Goal: Information Seeking & Learning: Learn about a topic

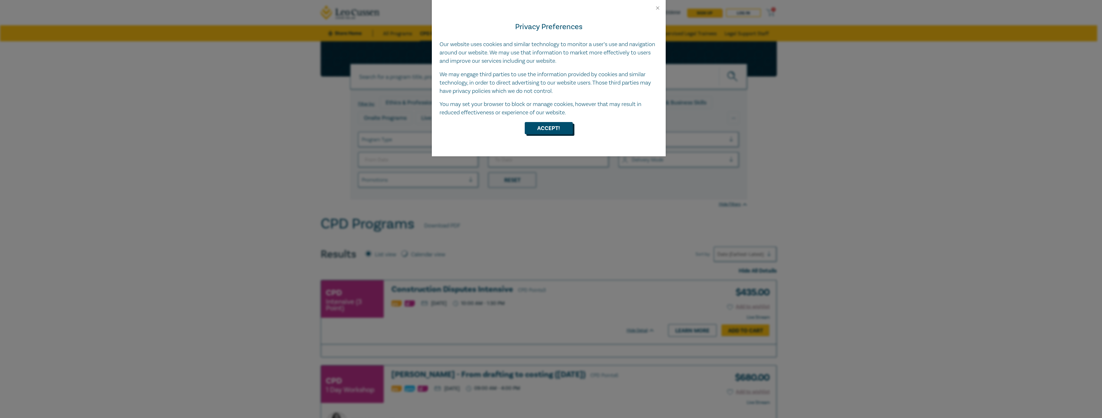
click at [543, 126] on button "Accept!" at bounding box center [549, 128] width 48 height 12
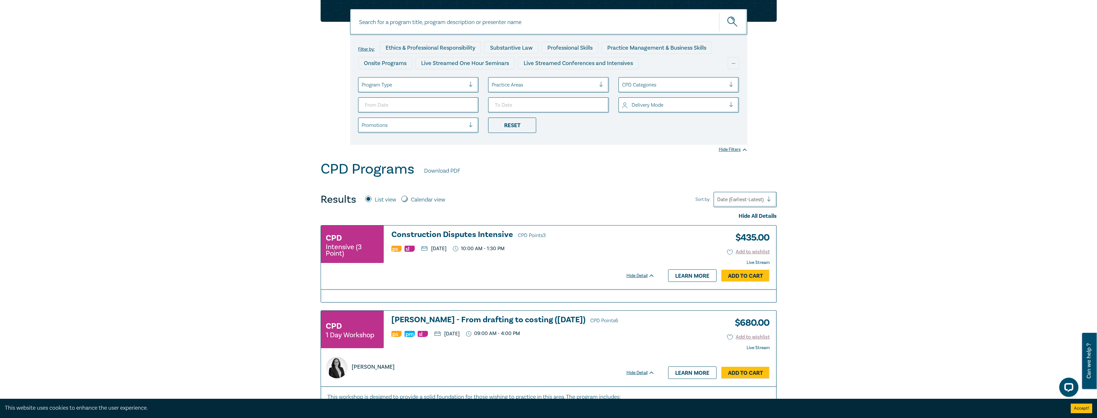
scroll to position [64, 0]
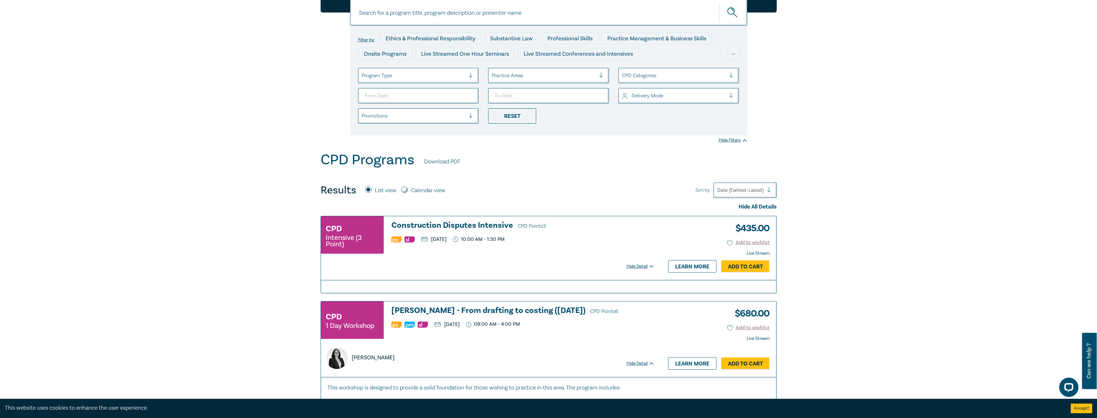
click at [436, 226] on h3 "Construction Disputes Intensive CPD Points 3" at bounding box center [522, 226] width 263 height 10
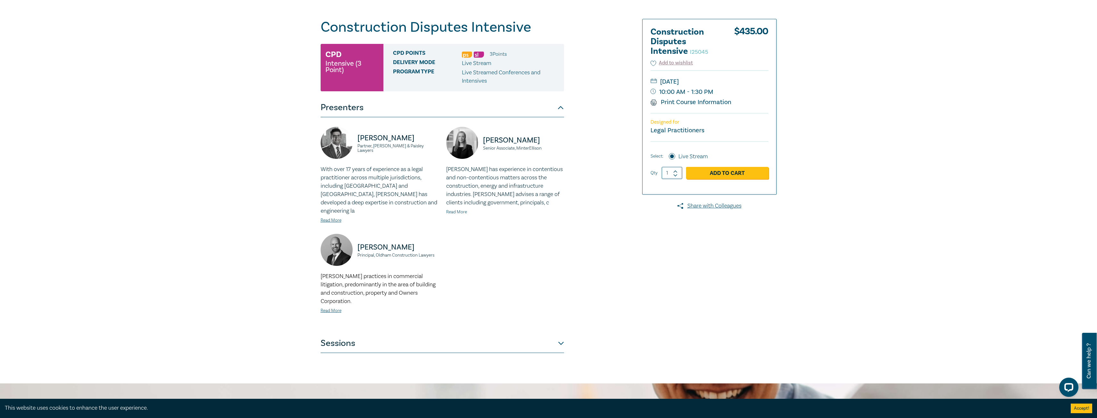
scroll to position [96, 0]
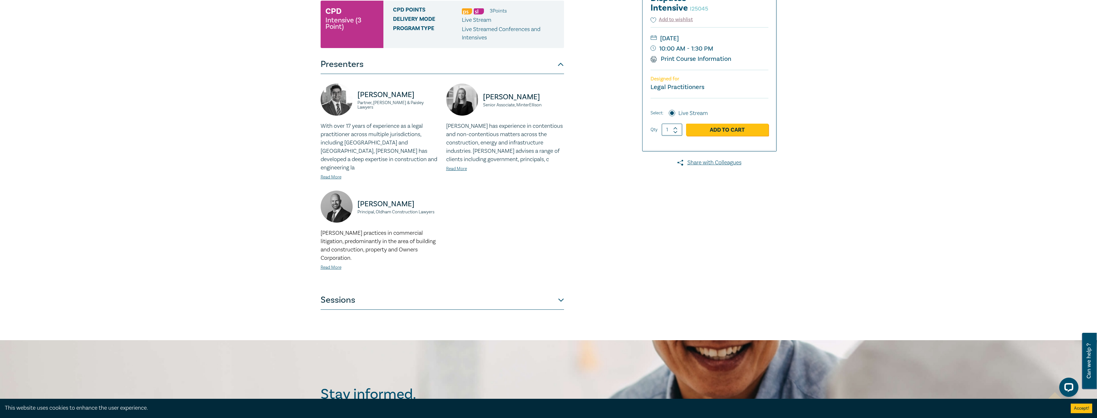
click at [562, 294] on button "Sessions" at bounding box center [442, 299] width 243 height 19
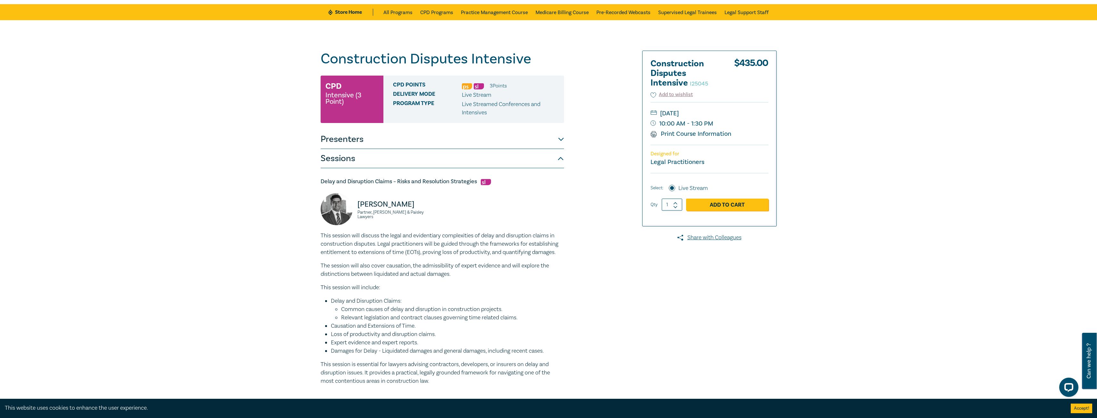
scroll to position [0, 0]
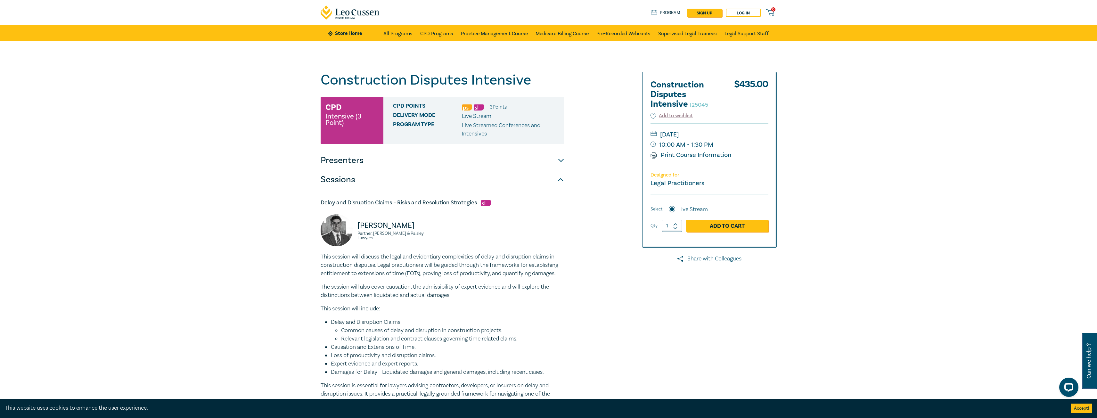
drag, startPoint x: 561, startPoint y: 263, endPoint x: 558, endPoint y: 265, distance: 3.7
click at [561, 264] on p "This session will discuss the legal and evidentiary complexities of delay and d…" at bounding box center [442, 265] width 243 height 25
click at [559, 163] on button "Presenters" at bounding box center [442, 160] width 243 height 19
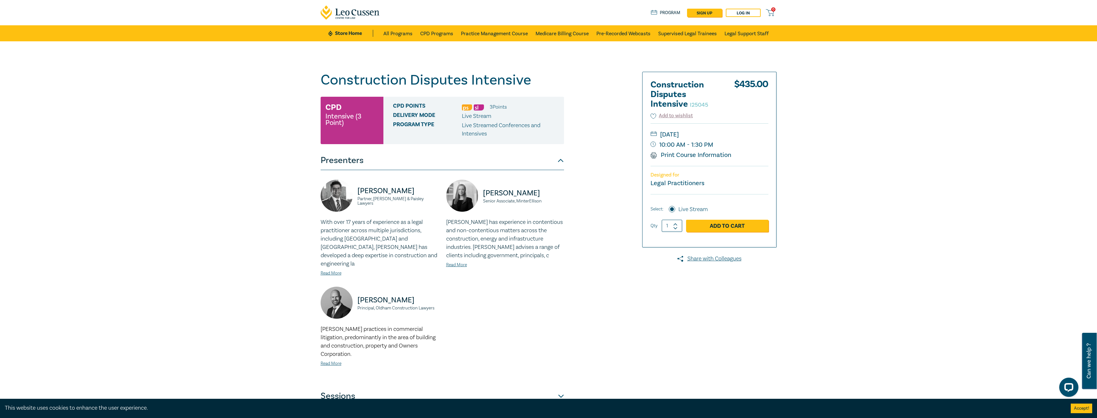
click at [559, 163] on button "Presenters" at bounding box center [442, 160] width 243 height 19
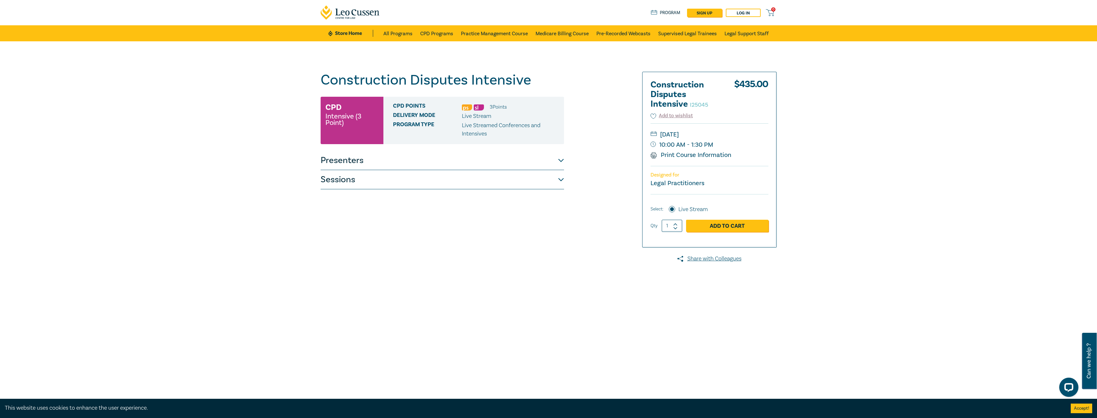
click at [559, 163] on button "Presenters" at bounding box center [442, 160] width 243 height 19
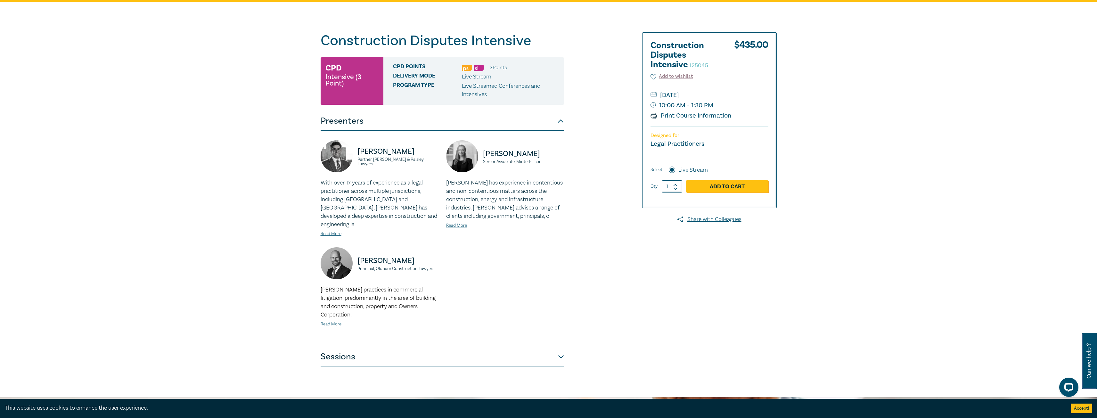
scroll to position [32, 0]
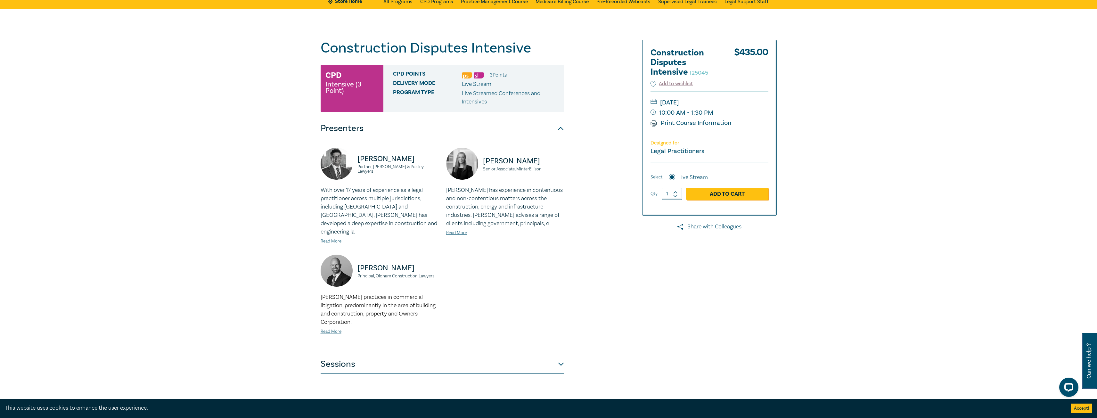
click at [582, 246] on div "Construction Disputes Intensive I25045 CPD Intensive (3 Point) CPD Points 3 Poi…" at bounding box center [471, 207] width 309 height 334
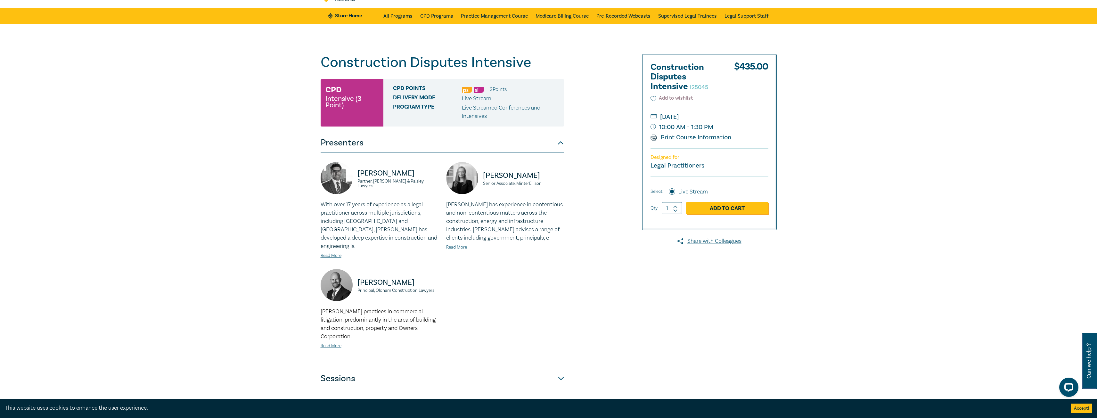
scroll to position [0, 0]
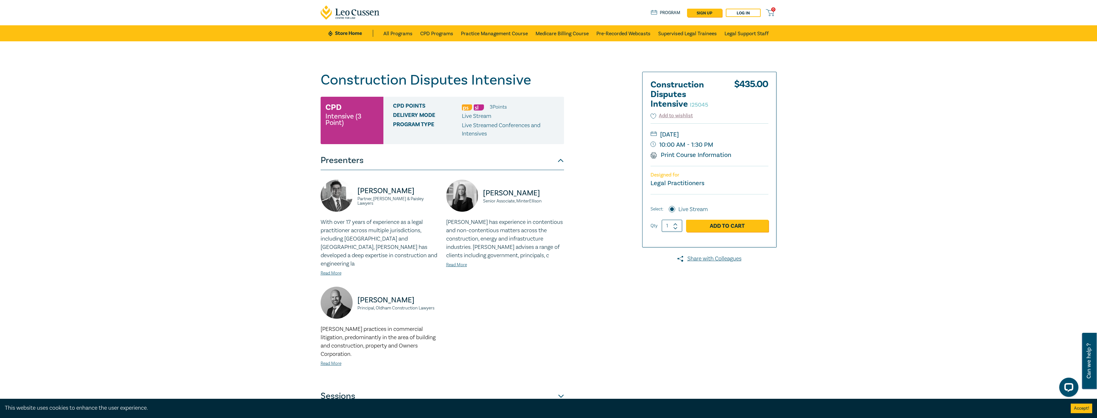
click at [388, 295] on p "[PERSON_NAME]" at bounding box center [397, 300] width 81 height 10
click at [455, 293] on div "[PERSON_NAME] Partner, [PERSON_NAME] & Paisley Lawyers With over 17 years of ex…" at bounding box center [442, 278] width 251 height 197
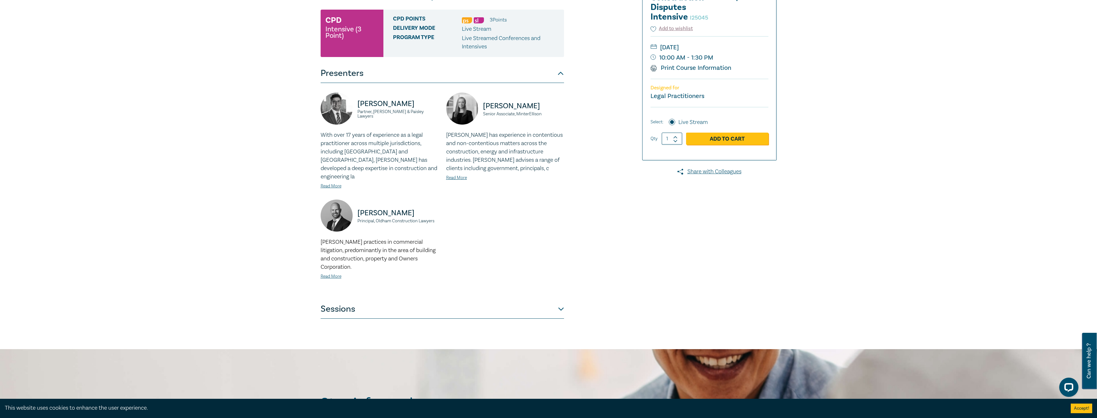
scroll to position [96, 0]
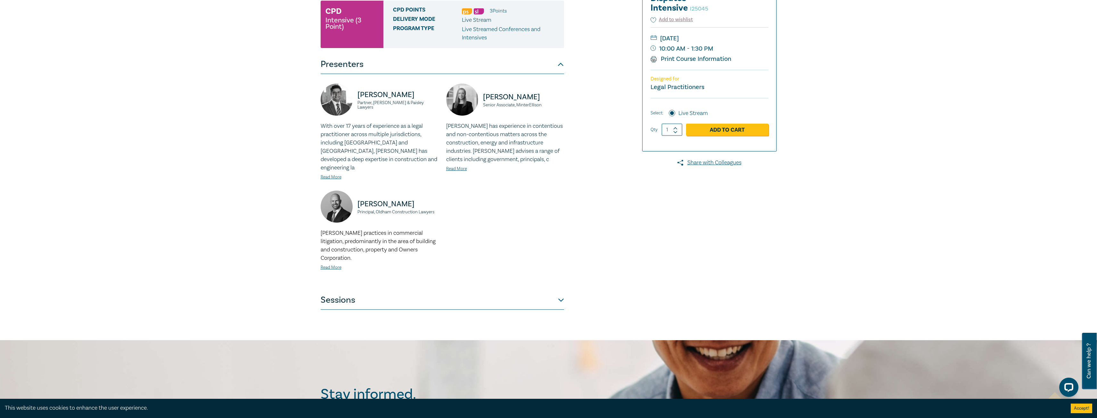
click at [469, 295] on button "Sessions" at bounding box center [442, 299] width 243 height 19
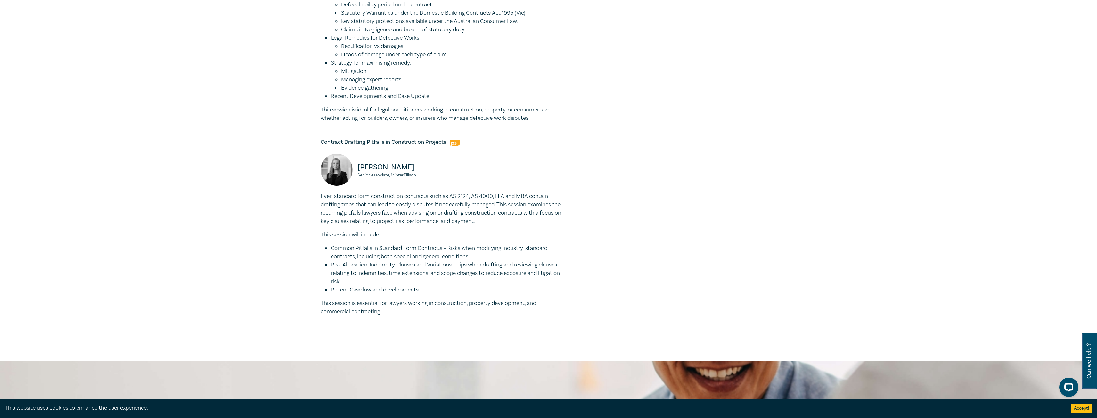
scroll to position [517, 0]
click at [478, 304] on p "This session is essential for lawyers working in construction, property develop…" at bounding box center [442, 309] width 243 height 17
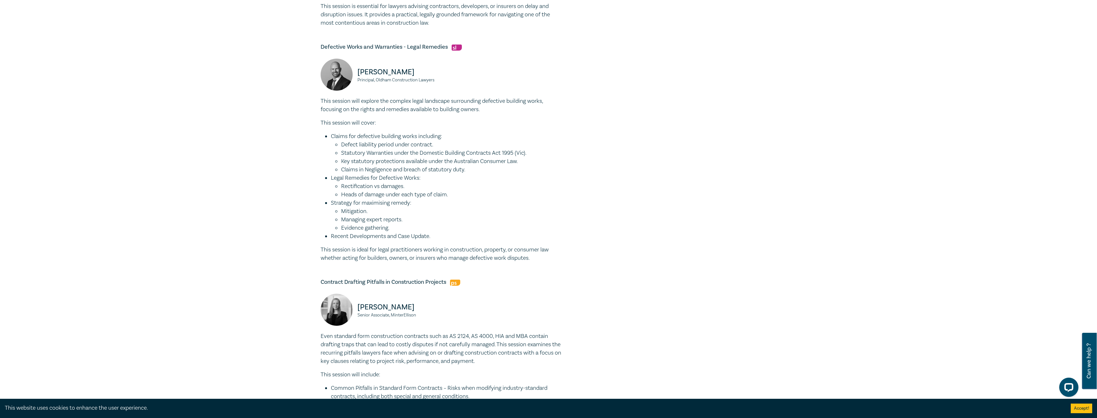
scroll to position [357, 0]
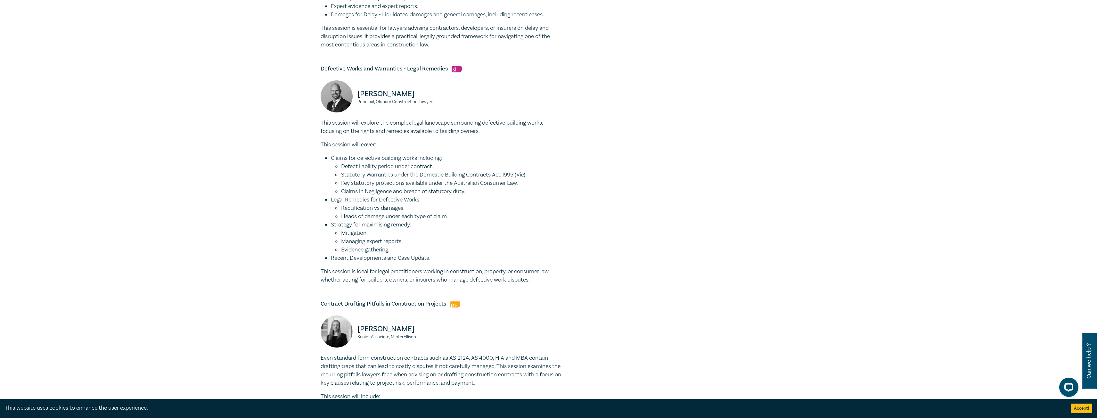
click at [463, 305] on h5 "Contract Drafting Pitfalls in Construction Projects" at bounding box center [442, 304] width 243 height 8
click at [510, 314] on div "Contract Drafting Pitfalls in Construction Projects [PERSON_NAME] Senior Associ…" at bounding box center [442, 388] width 243 height 177
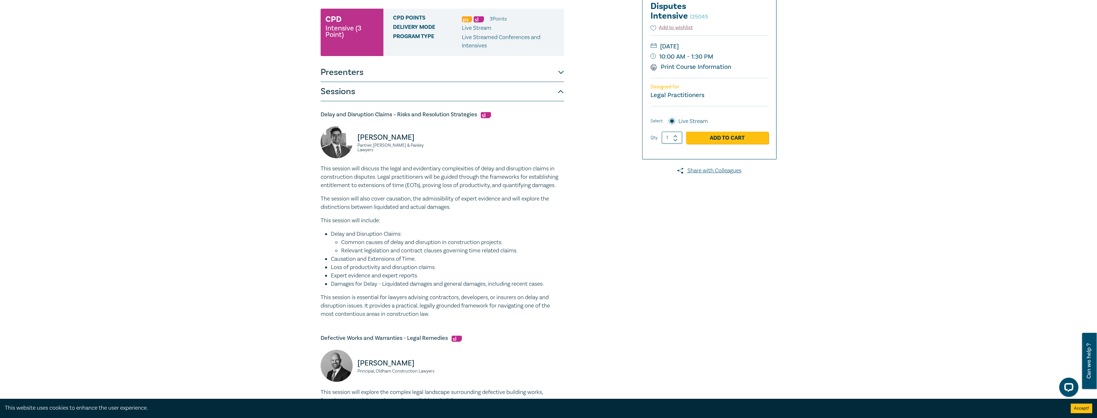
scroll to position [69, 0]
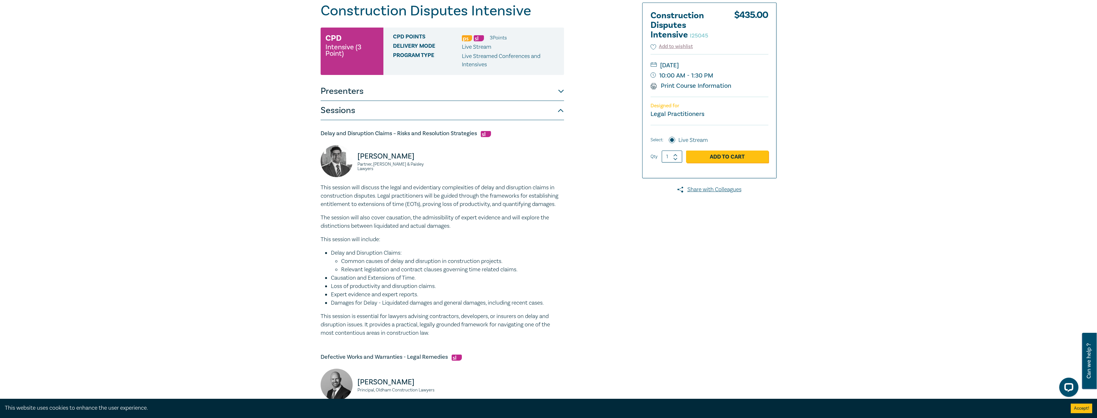
click at [565, 227] on div "Construction Disputes Intensive I25045 CPD Intensive (3 Point) CPD Points 3 Poi…" at bounding box center [471, 392] width 309 height 778
click at [559, 94] on button "Presenters" at bounding box center [442, 91] width 243 height 19
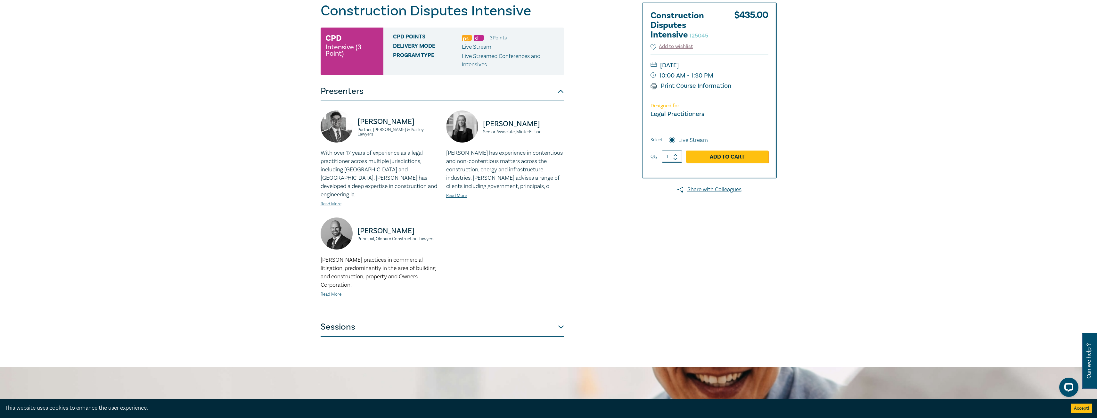
click at [561, 260] on div "[PERSON_NAME] Partner, [PERSON_NAME] & Paisley Lawyers With over 17 years of ex…" at bounding box center [442, 208] width 251 height 197
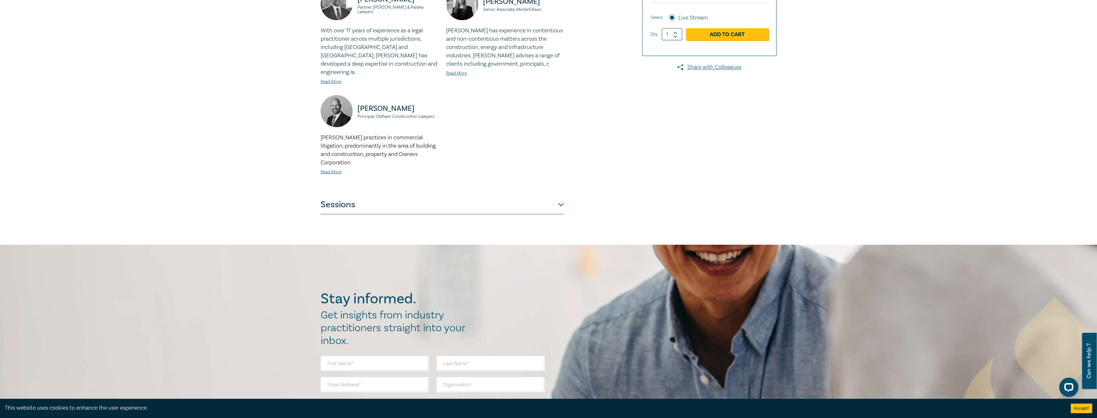
scroll to position [192, 0]
click at [560, 202] on button "Sessions" at bounding box center [442, 203] width 243 height 19
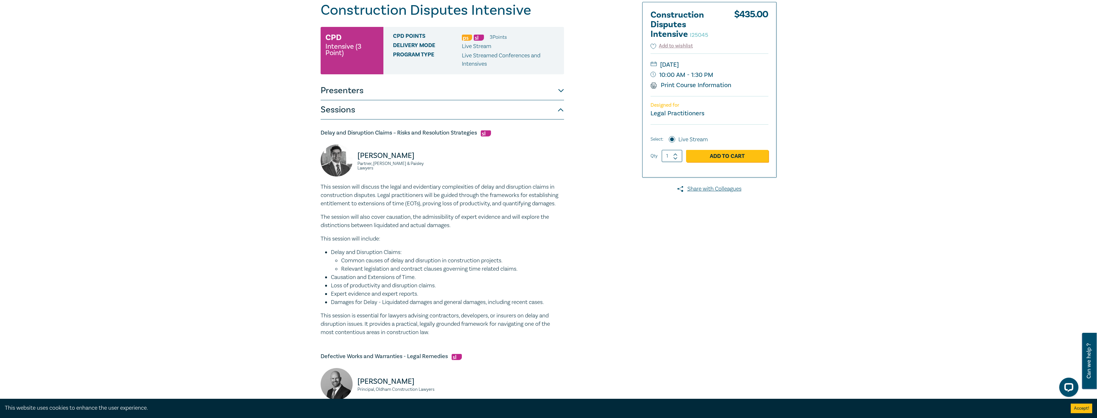
scroll to position [0, 0]
